Goal: Task Accomplishment & Management: Manage account settings

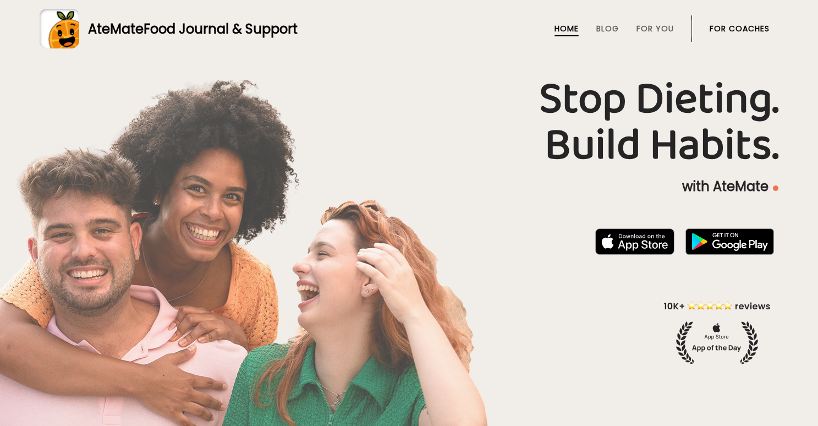
click at [762, 28] on link "For Coaches" at bounding box center [740, 28] width 60 height 9
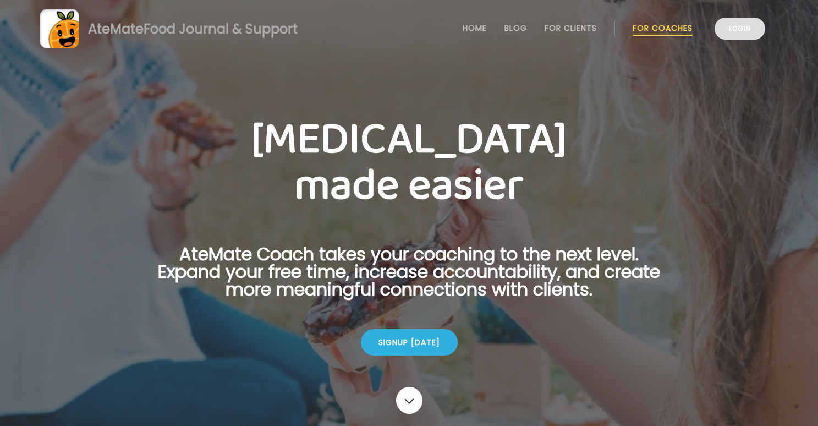
click at [756, 19] on link "Login" at bounding box center [740, 29] width 51 height 22
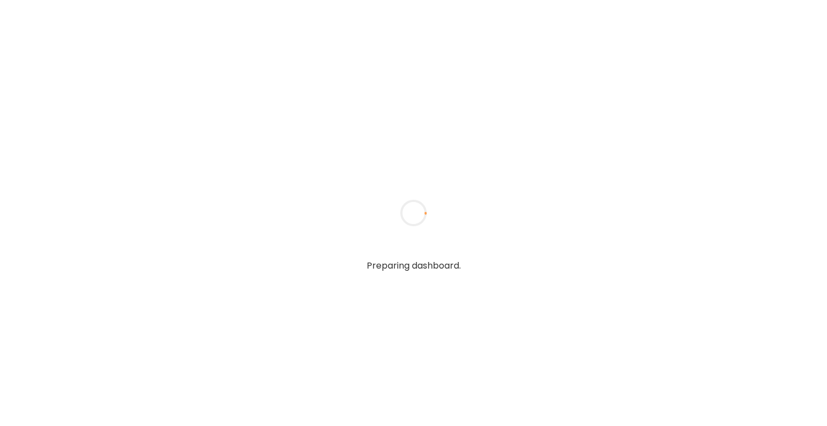
type input "**********"
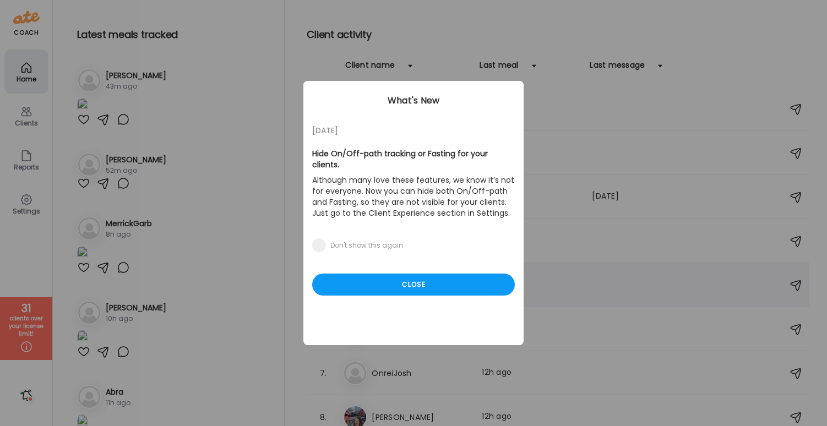
click at [409, 274] on div "Close" at bounding box center [413, 285] width 203 height 22
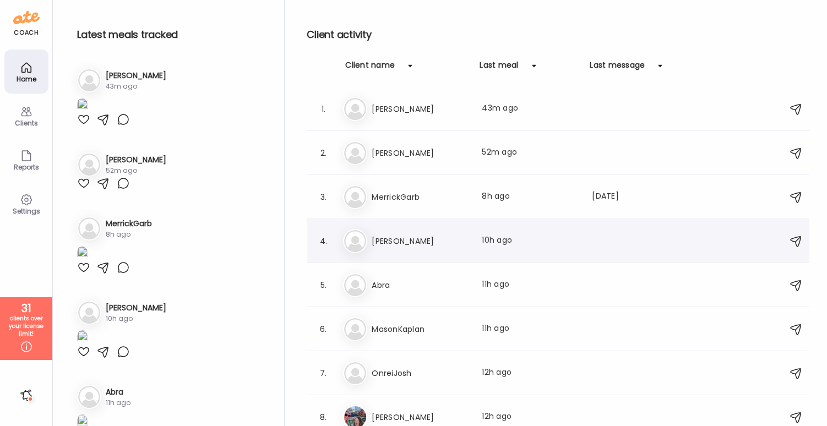
click at [408, 249] on div "Mi [PERSON_NAME] Last meal: 10h ago" at bounding box center [559, 241] width 433 height 24
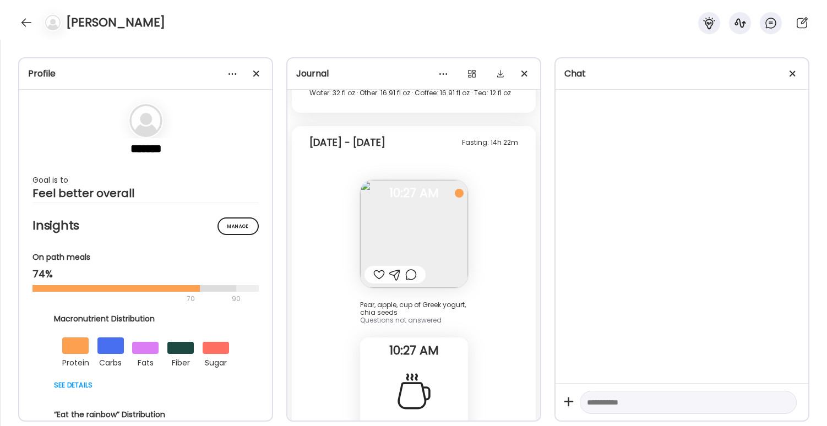
scroll to position [5550, 0]
click at [438, 200] on img at bounding box center [414, 236] width 108 height 108
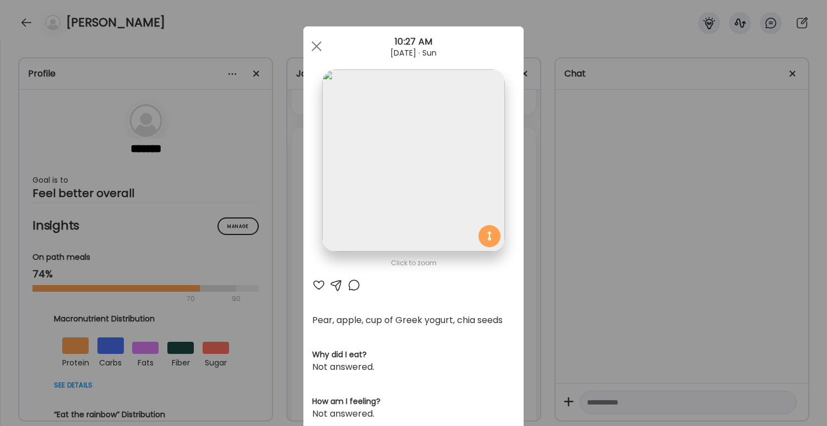
click at [646, 146] on div "Ate Coach Dashboard Wahoo! It’s official Take a moment to set up your Coach Pro…" at bounding box center [413, 213] width 827 height 426
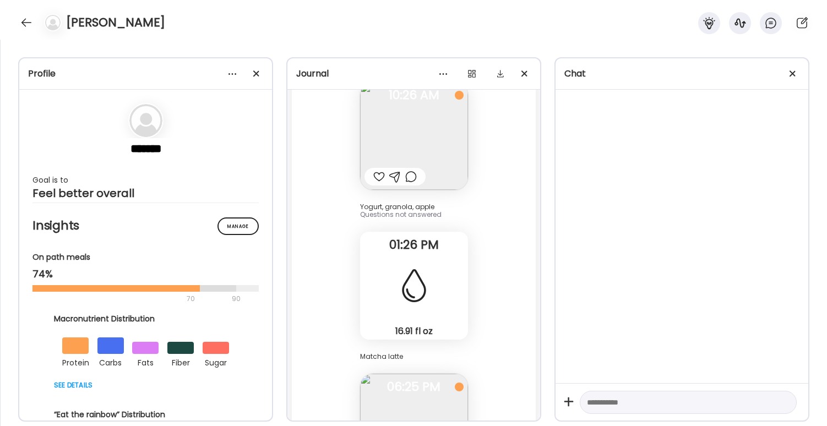
scroll to position [4618, 0]
click at [790, 72] on span at bounding box center [792, 73] width 6 height 6
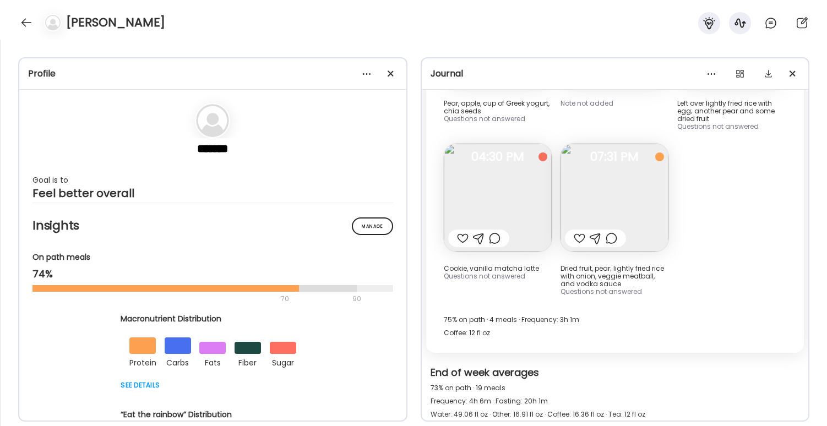
scroll to position [2755, 0]
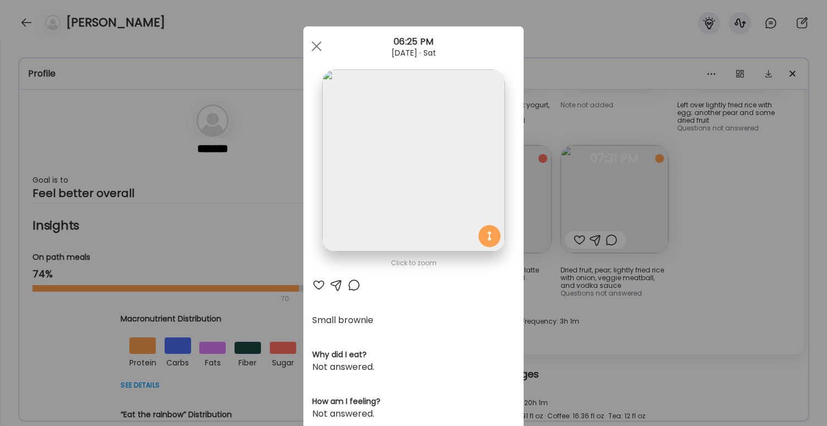
click at [676, 193] on div "Ate Coach Dashboard Wahoo! It’s official Take a moment to set up your Coach Pro…" at bounding box center [413, 213] width 827 height 426
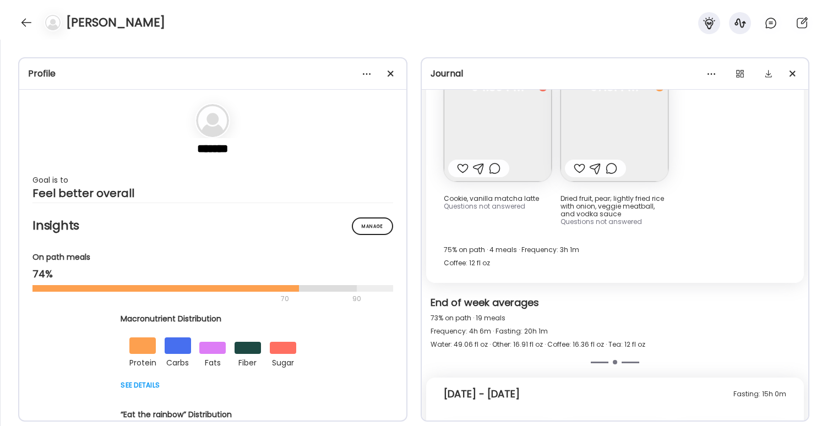
scroll to position [2850, 0]
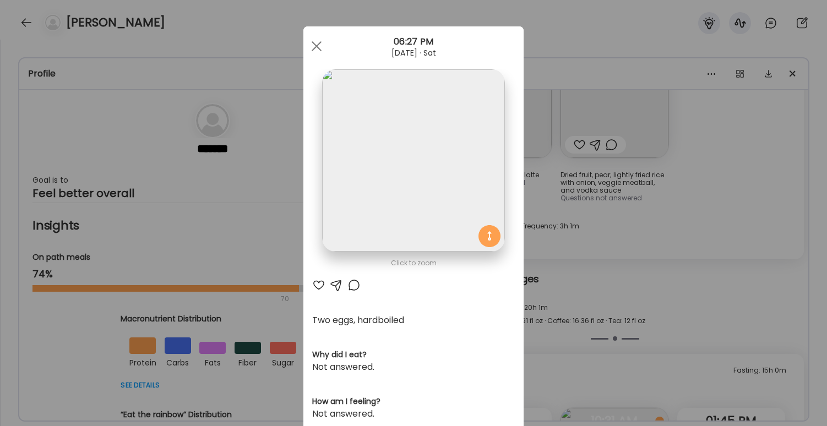
click at [714, 169] on div "Ate Coach Dashboard Wahoo! It’s official Take a moment to set up your Coach Pro…" at bounding box center [413, 213] width 827 height 426
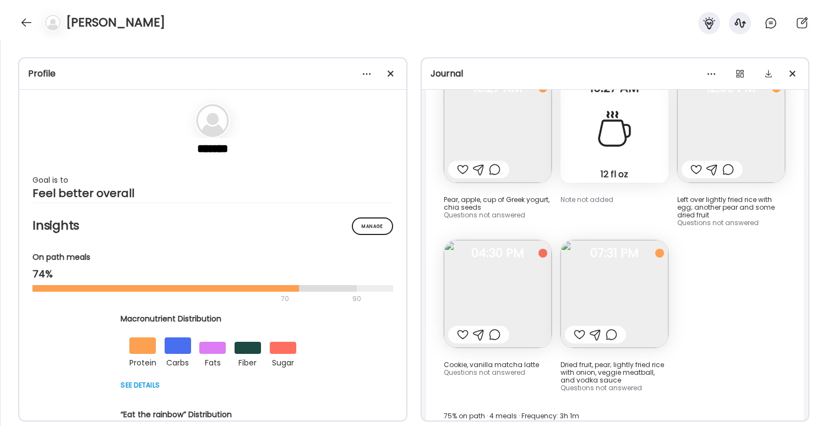
scroll to position [2655, 0]
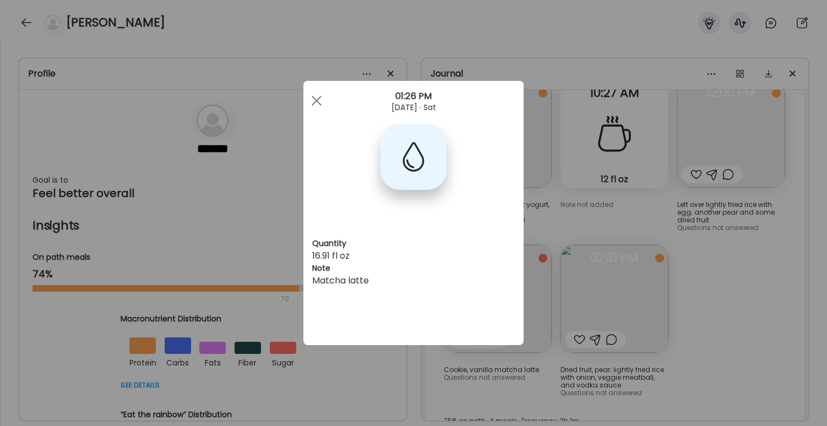
click at [612, 277] on div "Ate Coach Dashboard Wahoo! It’s official Take a moment to set up your Coach Pro…" at bounding box center [413, 213] width 827 height 426
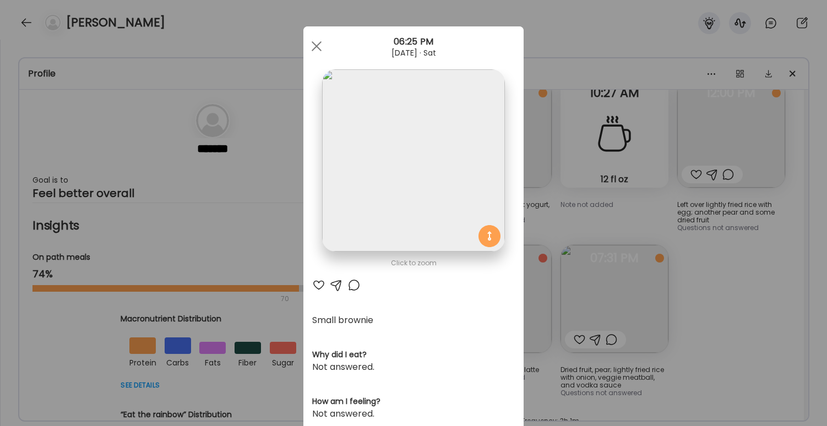
click at [686, 257] on div "Ate Coach Dashboard Wahoo! It’s official Take a moment to set up your Coach Pro…" at bounding box center [413, 213] width 827 height 426
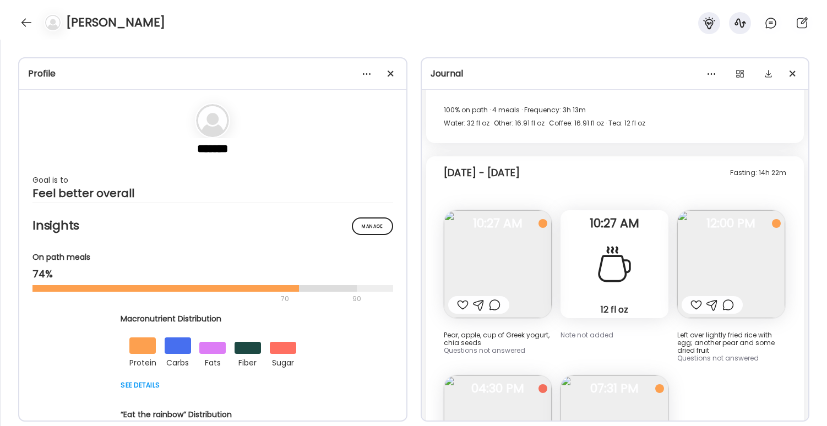
scroll to position [2540, 0]
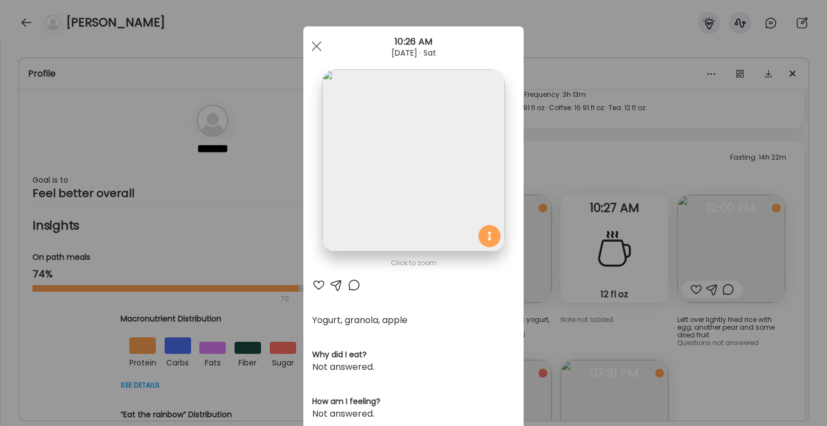
click at [707, 244] on div "Ate Coach Dashboard Wahoo! It’s official Take a moment to set up your Coach Pro…" at bounding box center [413, 213] width 827 height 426
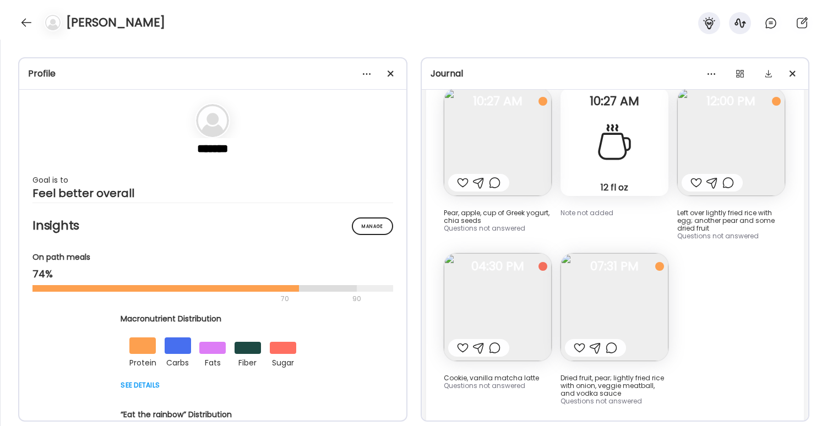
scroll to position [2661, 0]
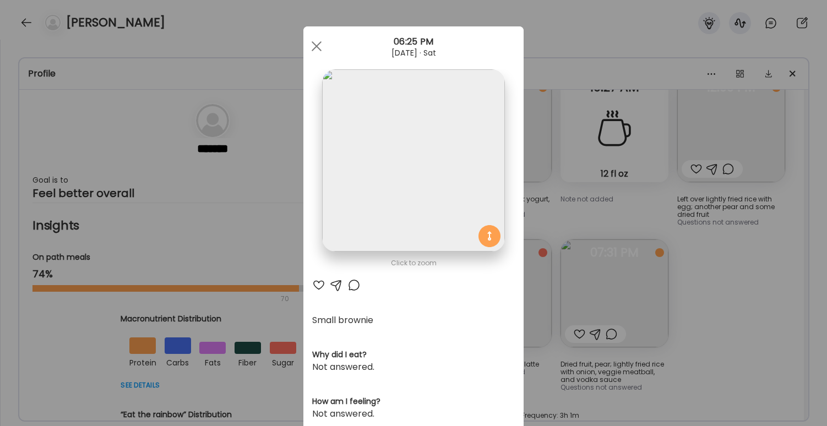
click at [713, 248] on div "Ate Coach Dashboard Wahoo! It’s official Take a moment to set up your Coach Pro…" at bounding box center [413, 213] width 827 height 426
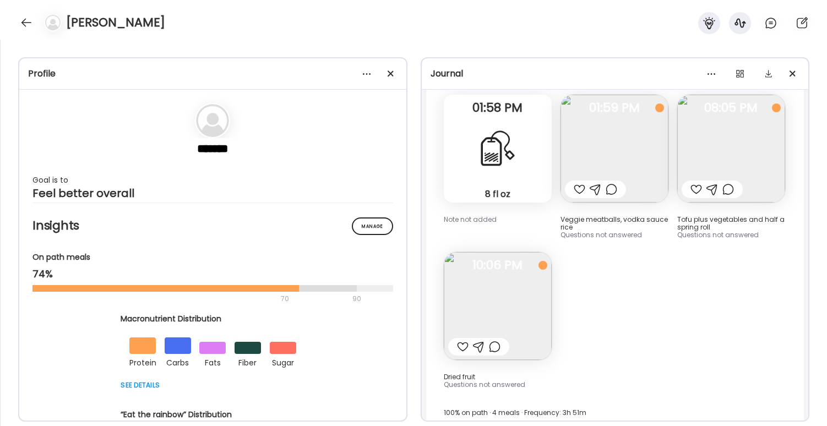
scroll to position [3375, 0]
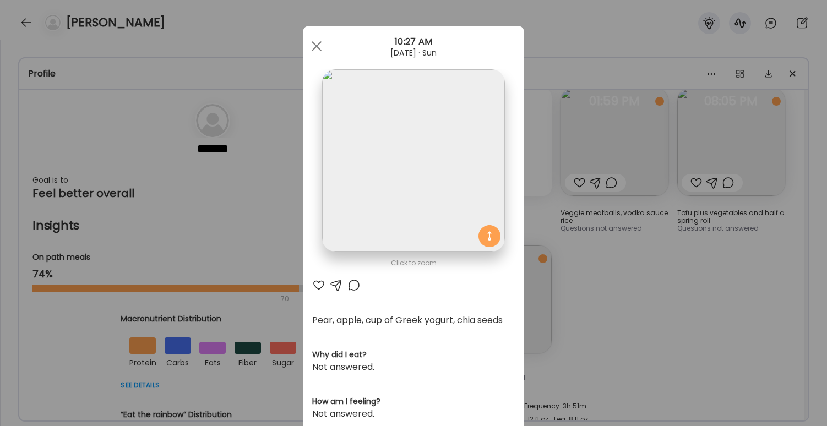
click at [700, 212] on div "Ate Coach Dashboard Wahoo! It’s official Take a moment to set up your Coach Pro…" at bounding box center [413, 213] width 827 height 426
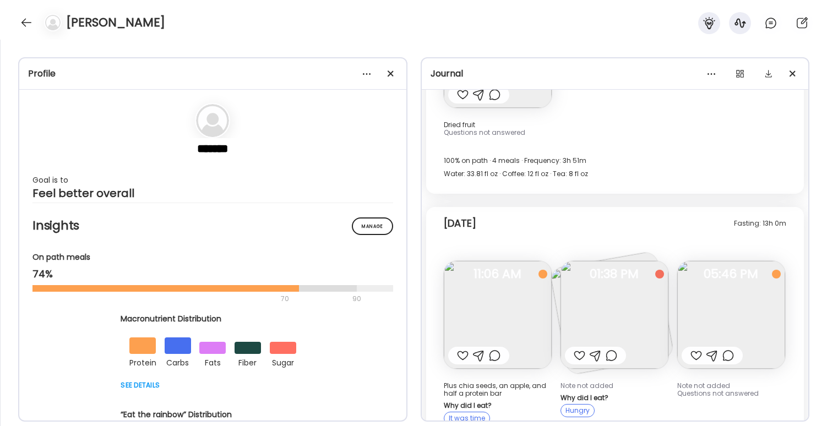
scroll to position [3620, 0]
